Goal: Obtain resource: Obtain resource

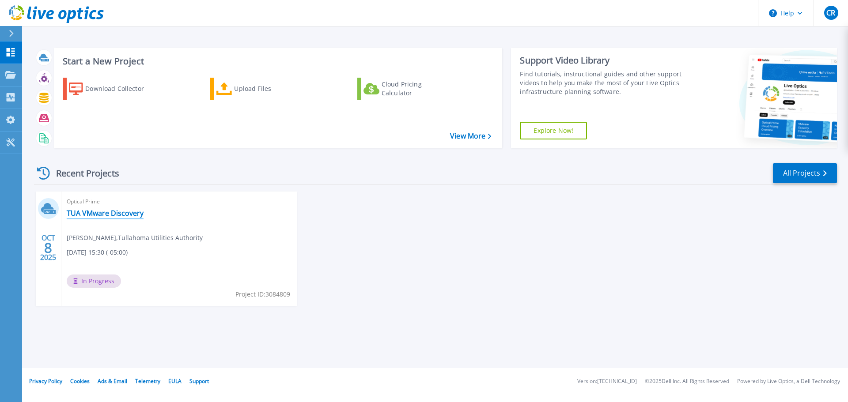
click at [100, 211] on link "TUA VMware Discovery" at bounding box center [105, 213] width 77 height 9
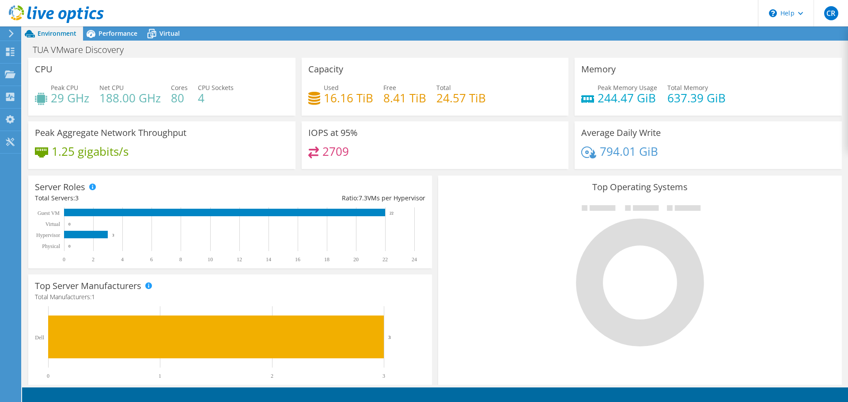
click at [625, 241] on icon at bounding box center [640, 283] width 128 height 128
click at [105, 33] on span "Performance" at bounding box center [117, 33] width 39 height 8
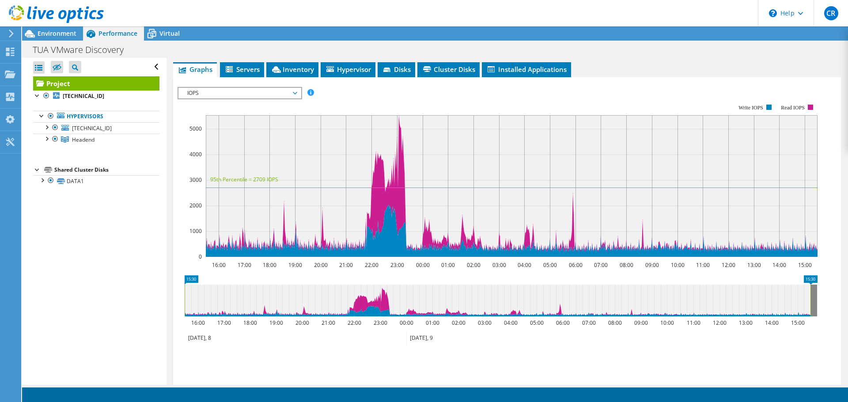
scroll to position [217, 0]
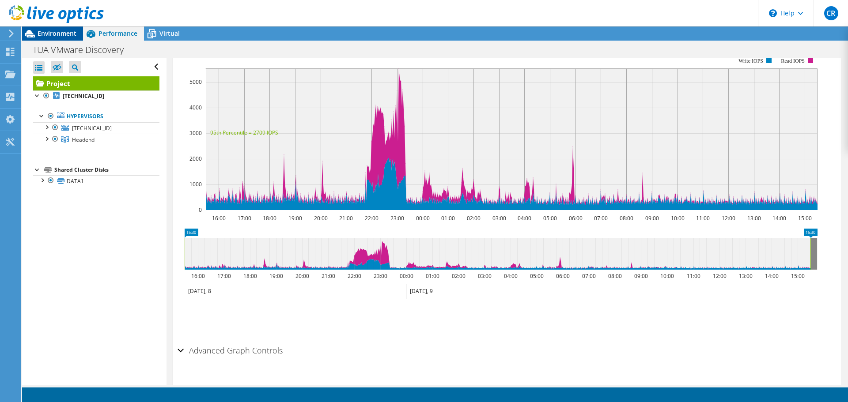
click at [45, 32] on span "Environment" at bounding box center [57, 33] width 39 height 8
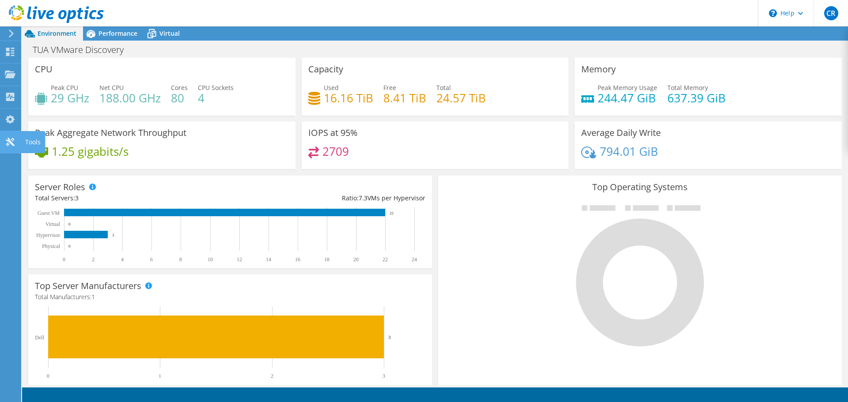
click at [9, 143] on icon at bounding box center [10, 142] width 11 height 8
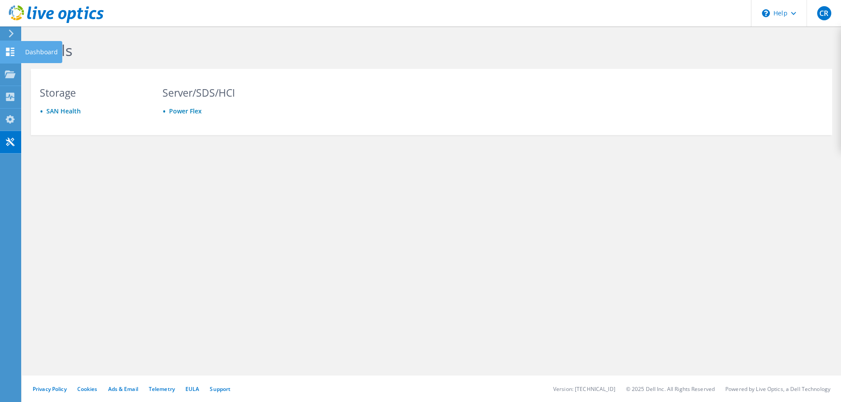
click at [41, 54] on div "Dashboard" at bounding box center [42, 52] width 42 height 22
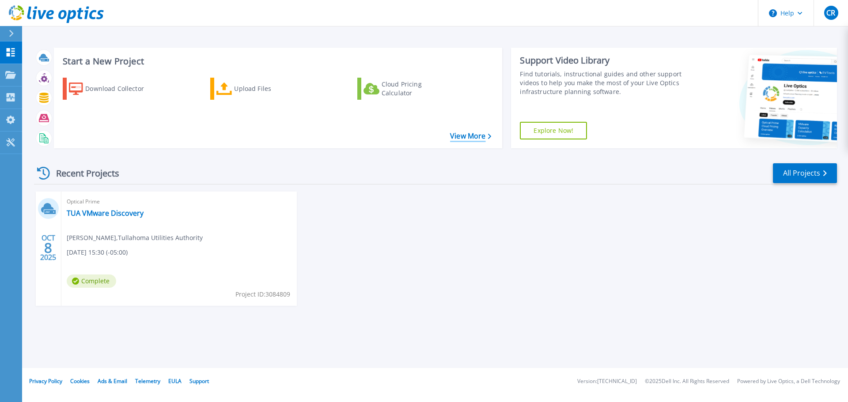
click at [471, 136] on link "View More" at bounding box center [470, 136] width 41 height 8
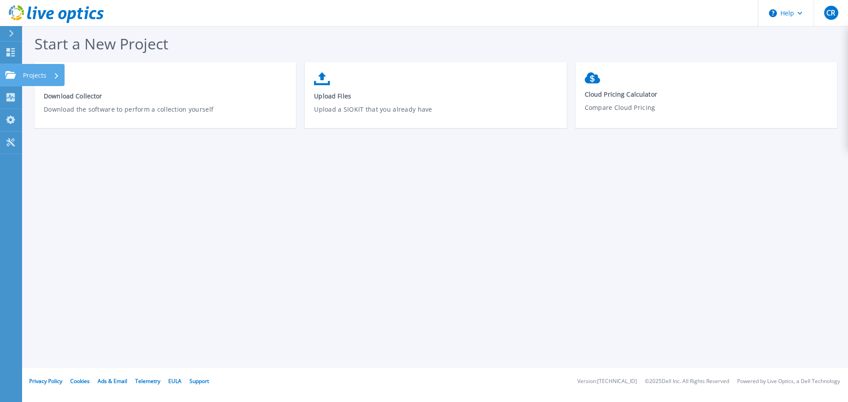
click at [39, 74] on p "Projects" at bounding box center [34, 75] width 23 height 23
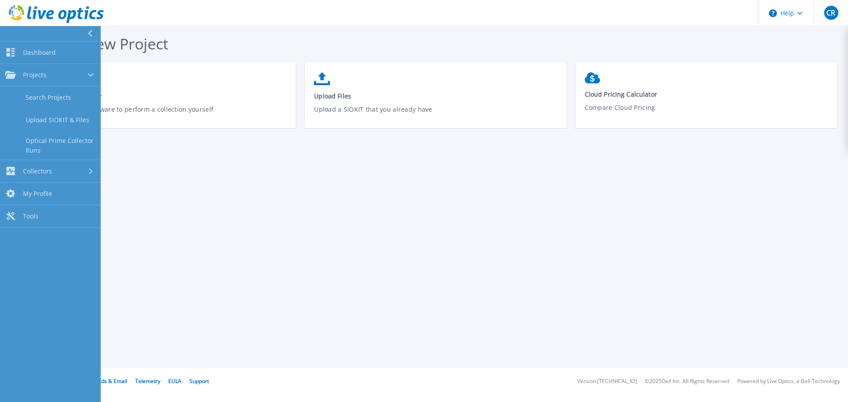
click at [177, 208] on div "Start a New Project Download Collector Download the software to perform a colle…" at bounding box center [435, 184] width 826 height 368
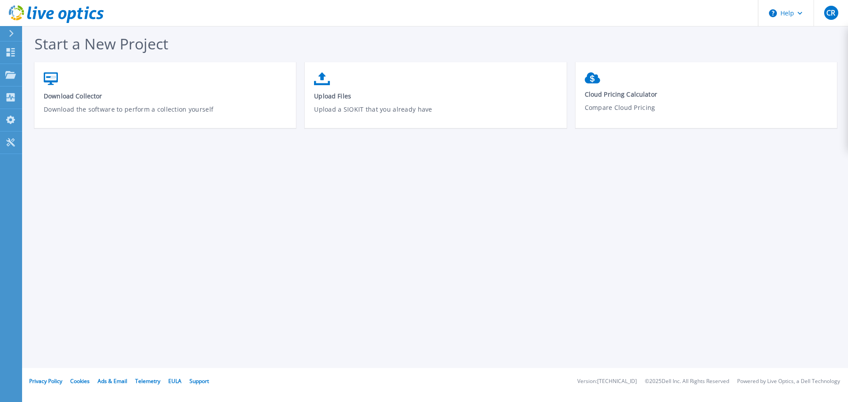
click at [59, 12] on icon at bounding box center [56, 14] width 95 height 18
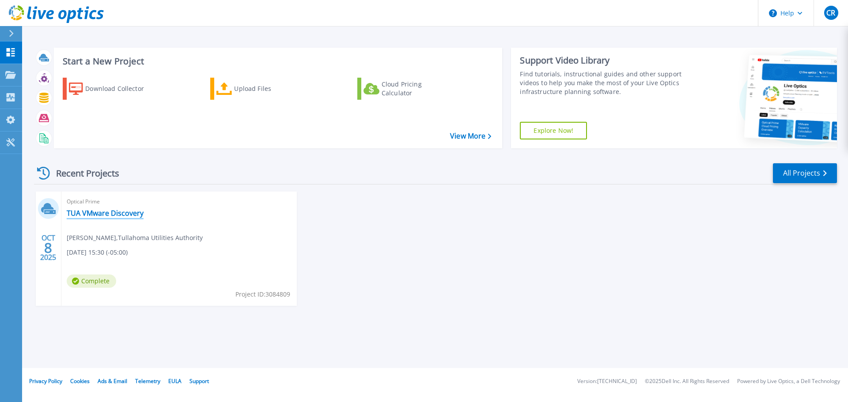
click at [111, 214] on link "TUA VMware Discovery" at bounding box center [105, 213] width 77 height 9
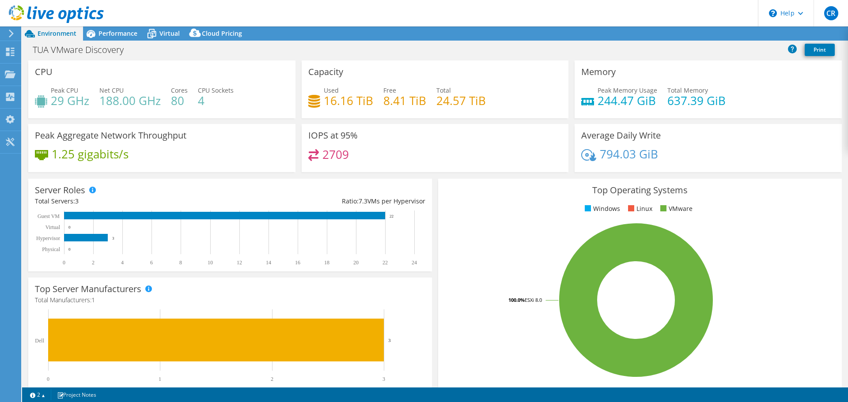
select select "USD"
click at [767, 34] on icon at bounding box center [766, 33] width 9 height 7
click at [687, 31] on link "Reports" at bounding box center [698, 34] width 42 height 14
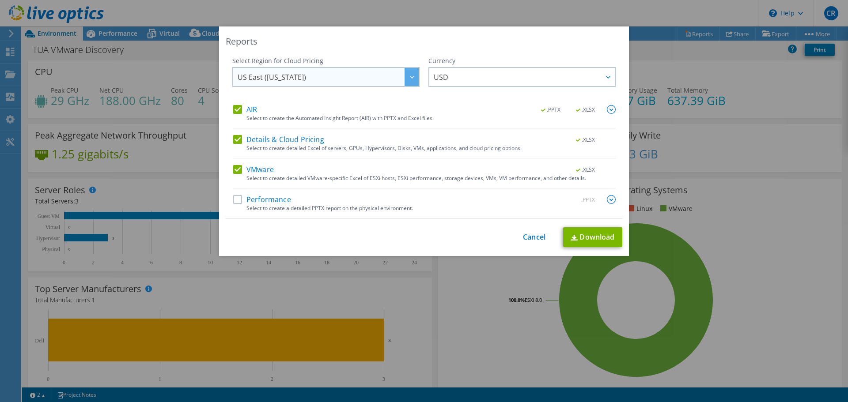
click at [404, 79] on div at bounding box center [411, 77] width 14 height 18
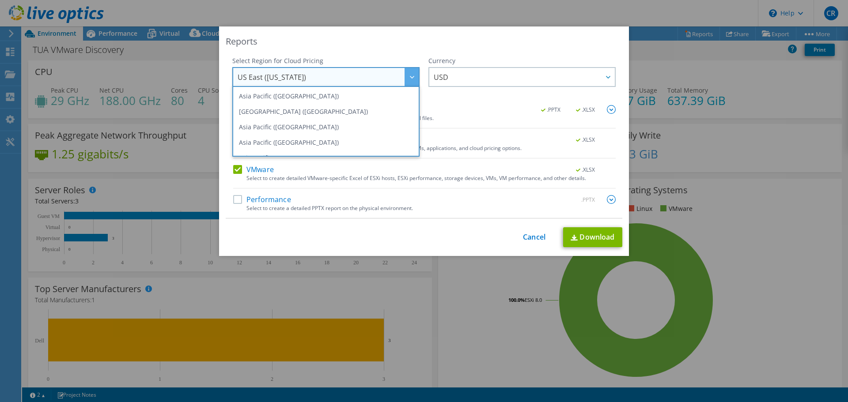
click at [404, 79] on div at bounding box center [411, 77] width 14 height 18
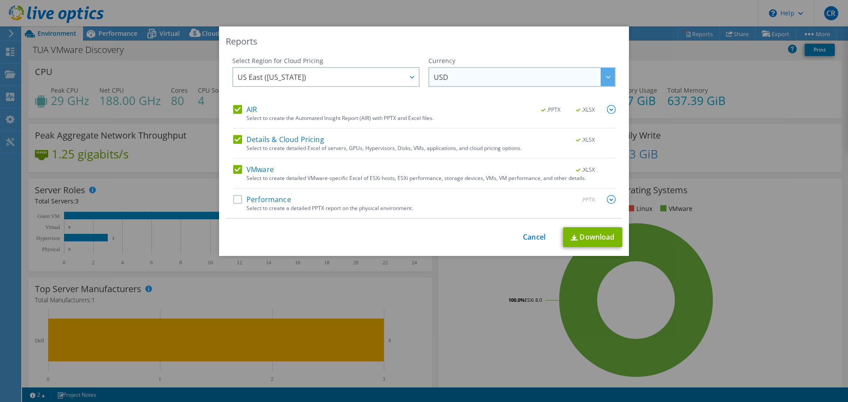
click at [595, 80] on span "USD" at bounding box center [524, 77] width 181 height 18
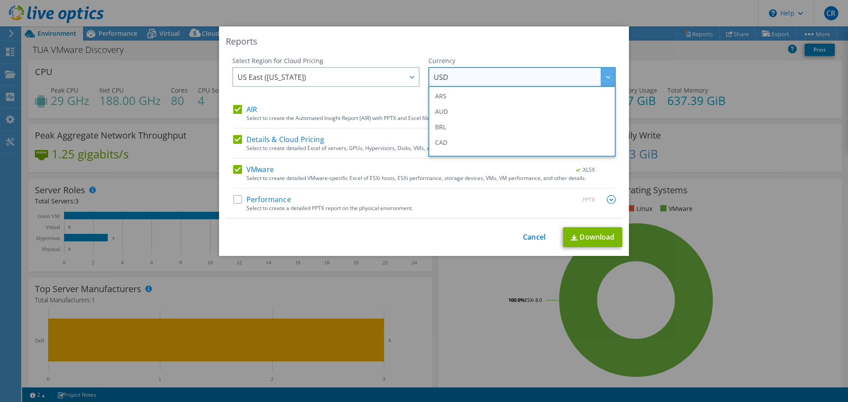
click at [595, 80] on span "USD" at bounding box center [524, 77] width 181 height 18
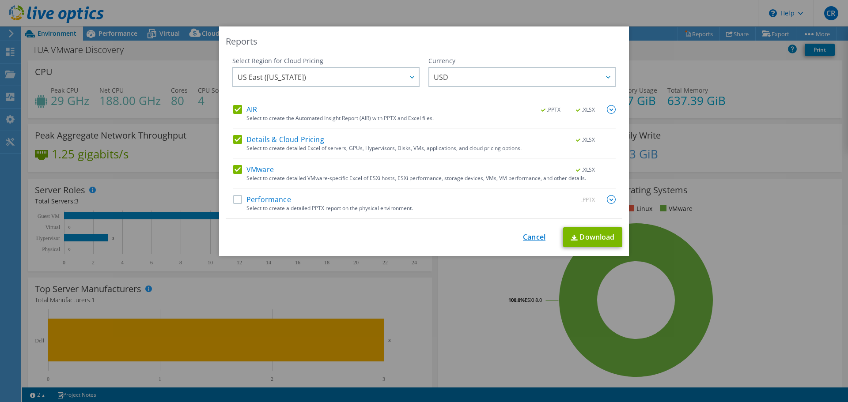
click at [528, 236] on link "Cancel" at bounding box center [534, 237] width 23 height 8
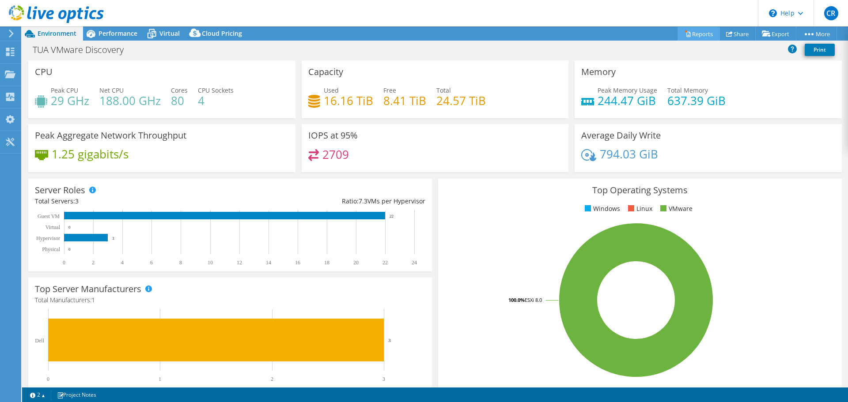
click at [691, 33] on link "Reports" at bounding box center [698, 34] width 42 height 14
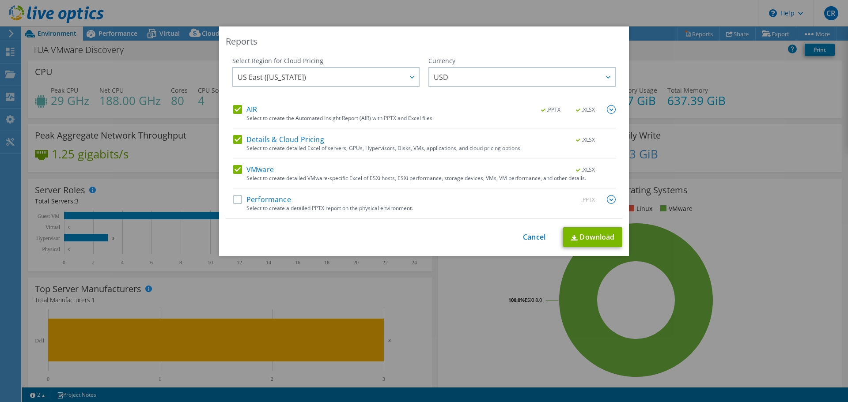
click at [608, 109] on img at bounding box center [611, 109] width 9 height 9
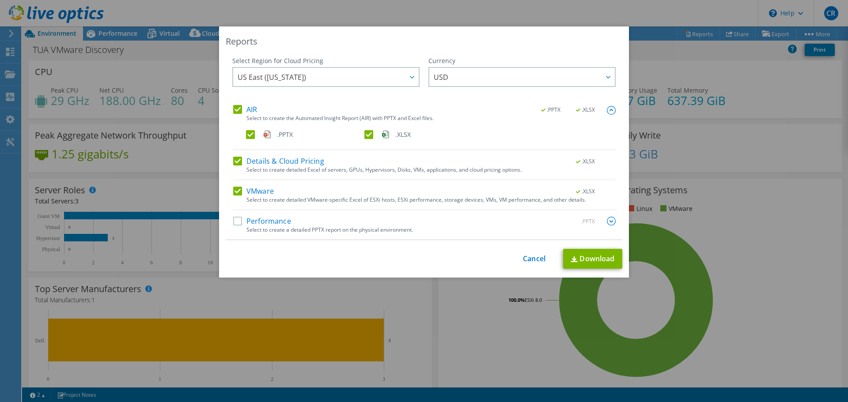
click at [608, 109] on img at bounding box center [611, 110] width 9 height 9
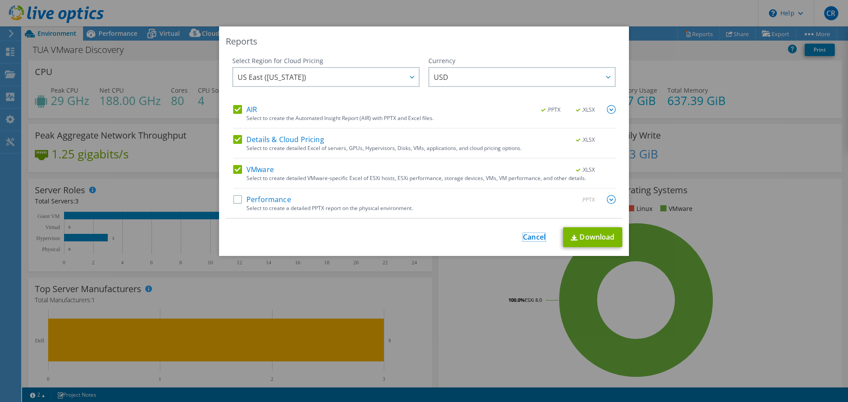
click at [529, 239] on link "Cancel" at bounding box center [534, 237] width 23 height 8
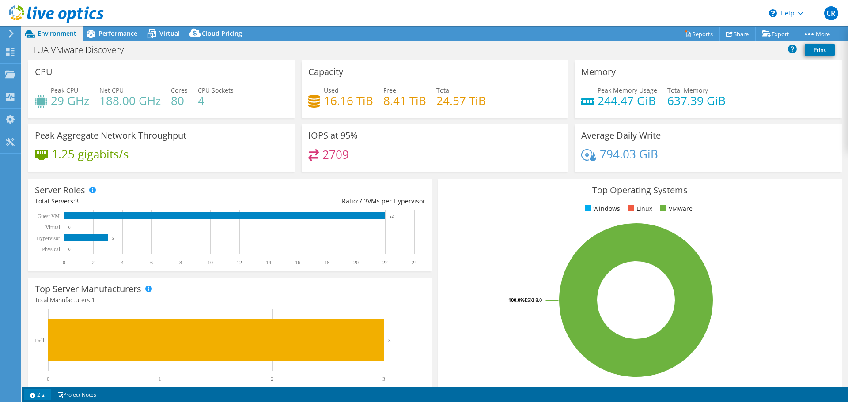
click at [43, 396] on link "2" at bounding box center [37, 394] width 27 height 11
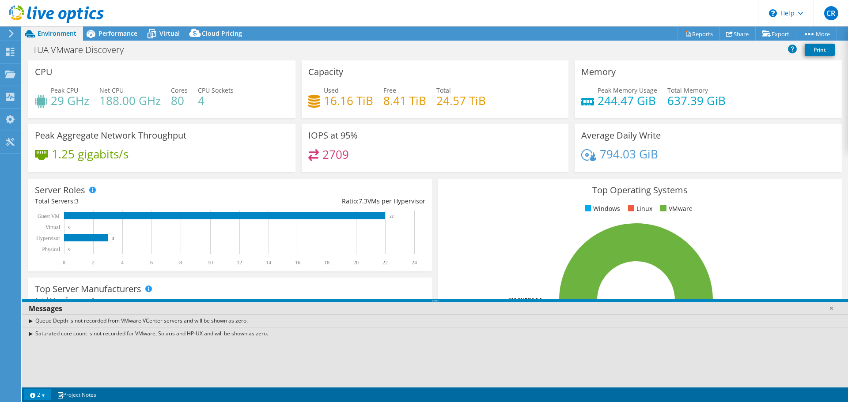
click at [43, 396] on link "2" at bounding box center [37, 394] width 27 height 11
